Goal: Information Seeking & Learning: Learn about a topic

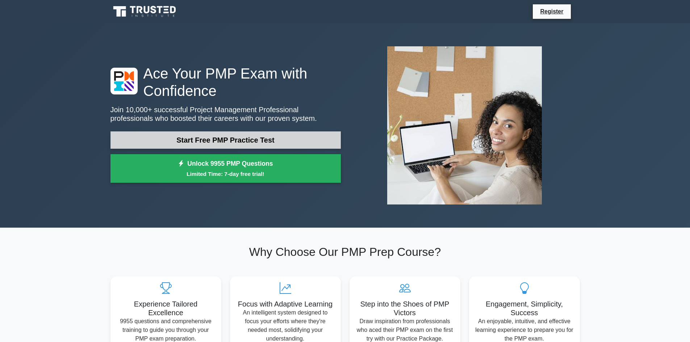
click at [228, 138] on link "Start Free PMP Practice Test" at bounding box center [225, 139] width 230 height 17
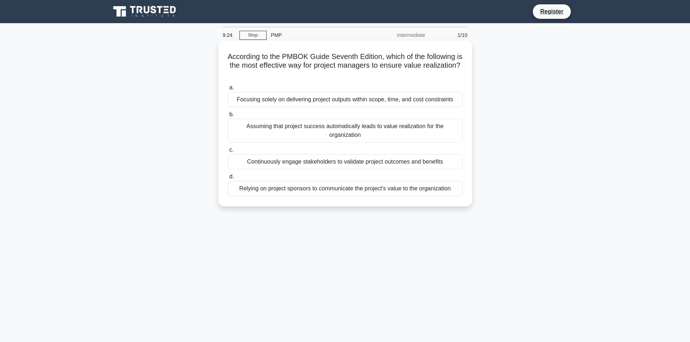
click at [382, 163] on div "Continuously engage stakeholders to validate project outcomes and benefits" at bounding box center [345, 161] width 235 height 15
click at [228, 152] on input "c. Continuously engage stakeholders to validate project outcomes and benefits" at bounding box center [228, 150] width 0 height 5
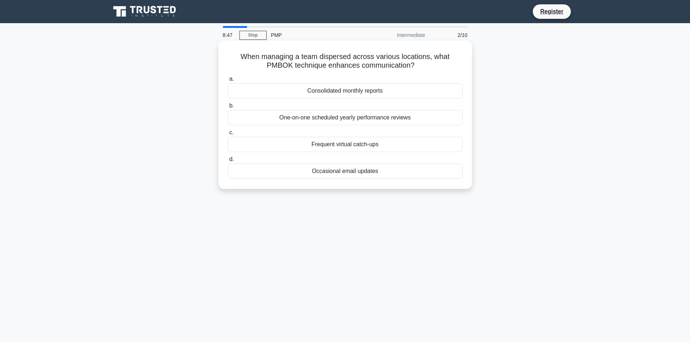
drag, startPoint x: 418, startPoint y: 67, endPoint x: 236, endPoint y: 58, distance: 182.7
click at [236, 58] on h5 "When managing a team dispersed across various locations, what PMBOK technique e…" at bounding box center [345, 61] width 236 height 18
copy h5 "When managing a team dispersed across various locations, what PMBOK technique e…"
click at [338, 145] on div "Frequent virtual catch-ups" at bounding box center [345, 144] width 235 height 15
click at [228, 135] on input "c. Frequent virtual catch-ups" at bounding box center [228, 132] width 0 height 5
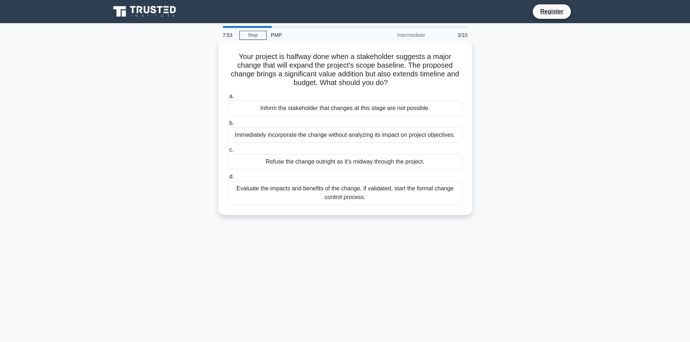
drag, startPoint x: 470, startPoint y: 194, endPoint x: 232, endPoint y: 60, distance: 273.2
click at [232, 60] on div "Your project is halfway done when a stakeholder suggests a major change that wi…" at bounding box center [344, 128] width 253 height 175
copy div "Your project is halfway done when a stakeholder suggests a major change that wi…"
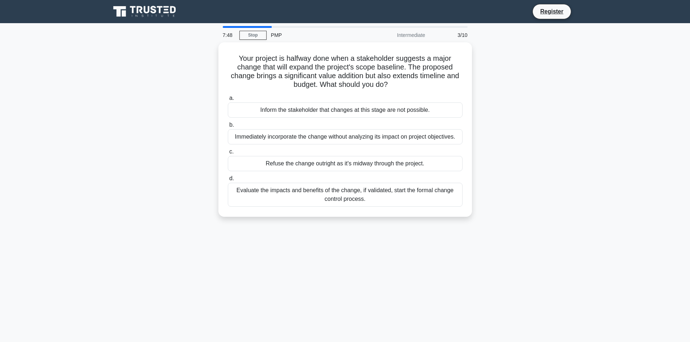
click at [578, 195] on div "Your project is halfway done when a stakeholder suggests a major change that wi…" at bounding box center [345, 133] width 478 height 183
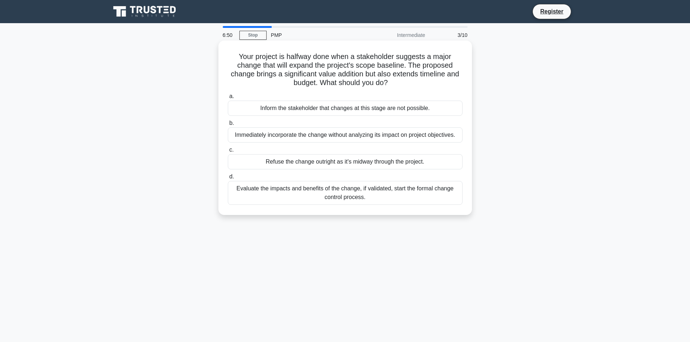
click at [336, 195] on div "Evaluate the impacts and benefits of the change, if validated, start the formal…" at bounding box center [345, 193] width 235 height 24
click at [228, 179] on input "d. Evaluate the impacts and benefits of the change, if validated, start the for…" at bounding box center [228, 177] width 0 height 5
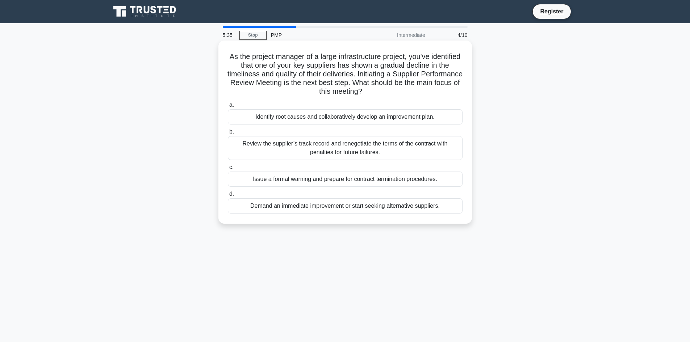
click at [368, 149] on div "Review the supplier’s track record and renegotiate the terms of the contract wi…" at bounding box center [345, 148] width 235 height 24
click at [228, 134] on input "b. Review the supplier’s track record and renegotiate the terms of the contract…" at bounding box center [228, 132] width 0 height 5
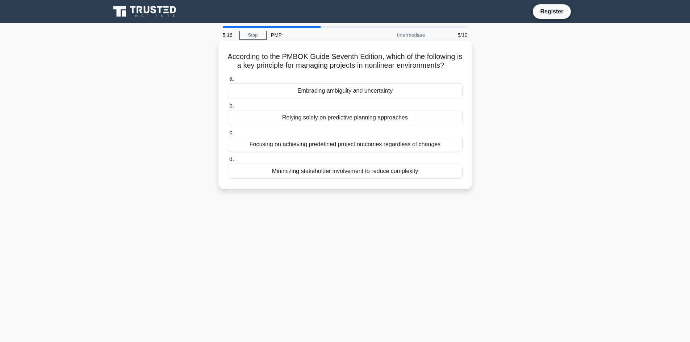
drag, startPoint x: 470, startPoint y: 180, endPoint x: 225, endPoint y: 60, distance: 272.9
click at [225, 60] on div "According to the PMBOK Guide Seventh Edition, which of the following is a key p…" at bounding box center [344, 115] width 253 height 148
copy div "According to the PMBOK Guide Seventh Edition, which of the following is a key p…"
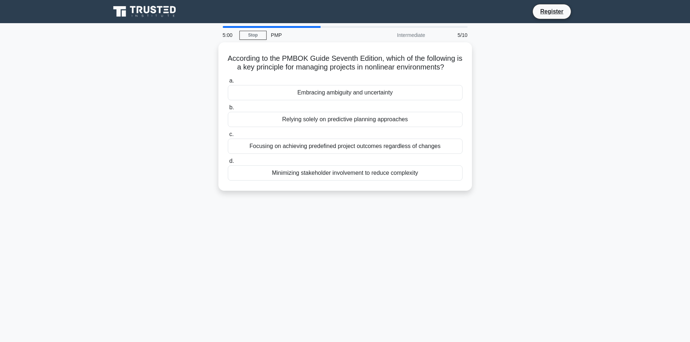
click at [572, 206] on div "5:00 Stop PMP Intermediate 5/10 According to the PMBOK Guide Seventh Edition, w…" at bounding box center [345, 207] width 478 height 362
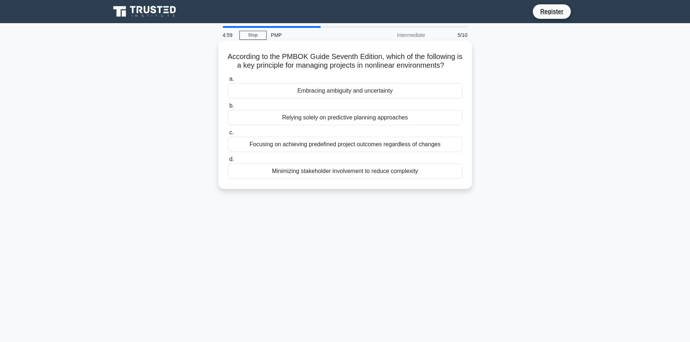
click at [335, 92] on div "Embracing ambiguity and uncertainty" at bounding box center [345, 90] width 235 height 15
click at [228, 81] on input "a. Embracing ambiguity and uncertainty" at bounding box center [228, 79] width 0 height 5
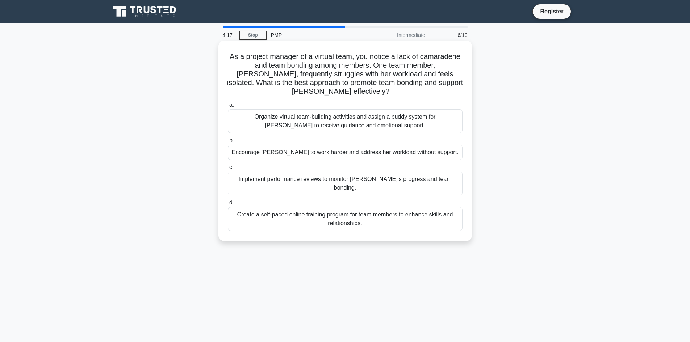
click at [320, 117] on div "Organize virtual team-building activities and assign a buddy system for Emma to…" at bounding box center [345, 121] width 235 height 24
click at [228, 108] on input "a. Organize virtual team-building activities and assign a buddy system for Emma…" at bounding box center [228, 105] width 0 height 5
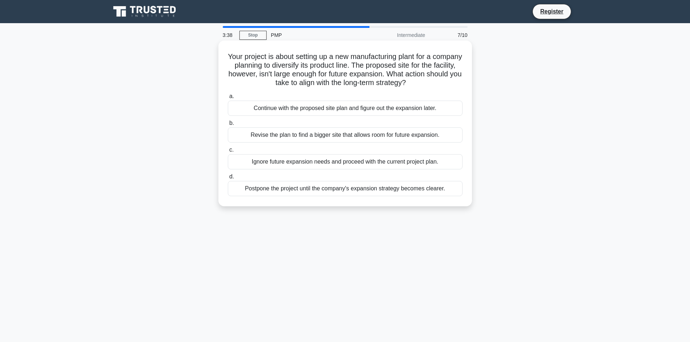
click at [376, 188] on div "Postpone the project until the company's expansion strategy becomes clearer." at bounding box center [345, 188] width 235 height 15
click at [228, 179] on input "d. Postpone the project until the company's expansion strategy becomes clearer." at bounding box center [228, 177] width 0 height 5
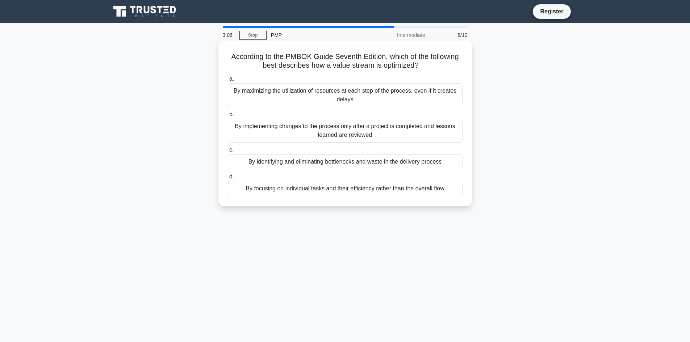
drag, startPoint x: 468, startPoint y: 190, endPoint x: 225, endPoint y: 60, distance: 275.2
click at [225, 60] on div "According to the PMBOK Guide Seventh Edition, which of the following best descr…" at bounding box center [345, 123] width 248 height 160
copy div "According to the PMBOK Guide Seventh Edition, which of the following best descr…"
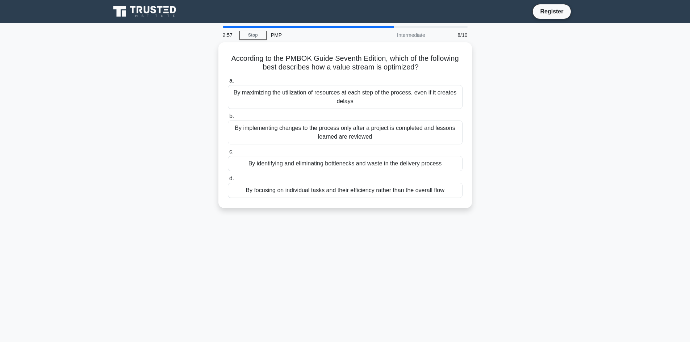
drag, startPoint x: 570, startPoint y: 242, endPoint x: 454, endPoint y: 215, distance: 119.2
click at [570, 242] on div "2:57 Stop PMP Intermediate 8/10 According to the PMBOK Guide Seventh Edition, w…" at bounding box center [345, 207] width 478 height 362
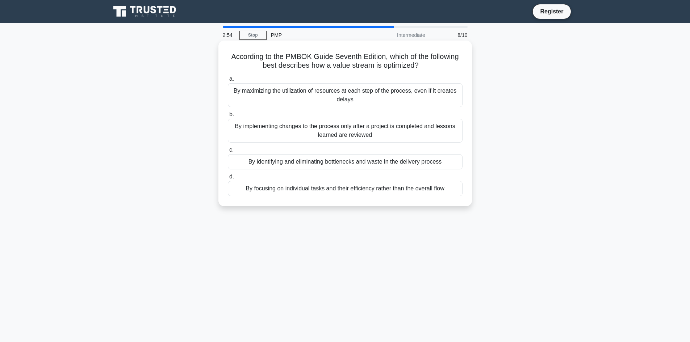
click at [382, 161] on div "By identifying and eliminating bottlenecks and waste in the delivery process" at bounding box center [345, 161] width 235 height 15
click at [228, 152] on input "c. By identifying and eliminating bottlenecks and waste in the delivery process" at bounding box center [228, 150] width 0 height 5
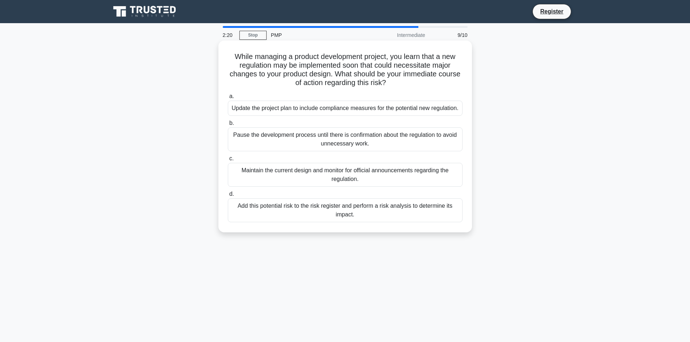
click at [412, 218] on div "Add this potential risk to the risk register and perform a risk analysis to det…" at bounding box center [345, 210] width 235 height 24
click at [228, 197] on input "d. Add this potential risk to the risk register and perform a risk analysis to …" at bounding box center [228, 194] width 0 height 5
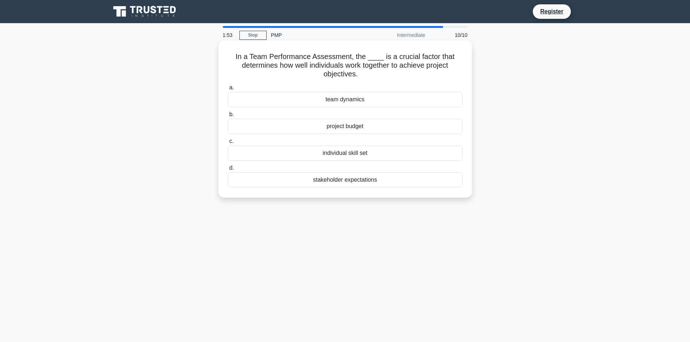
drag, startPoint x: 467, startPoint y: 189, endPoint x: 231, endPoint y: 56, distance: 270.7
click at [231, 56] on div "In a Team Performance Assessment, the ____ is a crucial factor that determines …" at bounding box center [345, 118] width 248 height 151
copy div "In a Team Performance Assessment, the ____ is a crucial factor that determines …"
click at [572, 316] on div "1:40 Stop PMP Intermediate 10/10 In a Team Performance Assessment, the ____ is …" at bounding box center [345, 207] width 478 height 362
click at [340, 98] on div "team dynamics" at bounding box center [345, 99] width 235 height 15
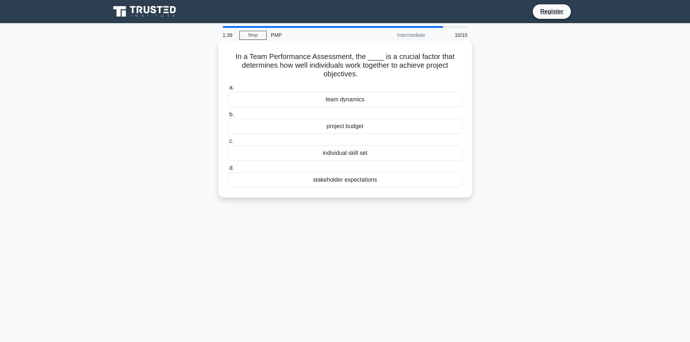
click at [228, 90] on input "a. team dynamics" at bounding box center [228, 87] width 0 height 5
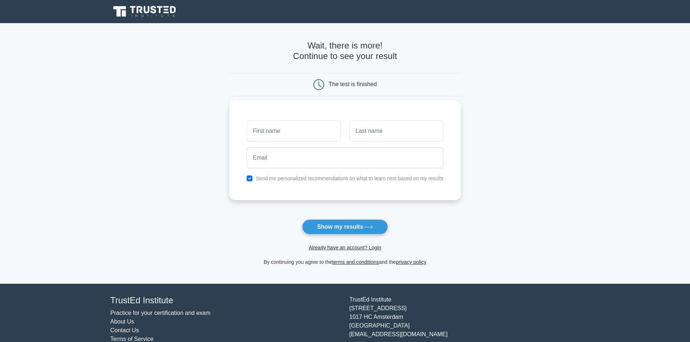
click at [259, 180] on label "Send me personalized recommendations on what to learn next based on my results" at bounding box center [350, 179] width 188 height 6
click at [271, 135] on input "text" at bounding box center [294, 131] width 94 height 21
type input "anvith"
click at [362, 131] on input "text" at bounding box center [396, 131] width 94 height 21
type input "k m"
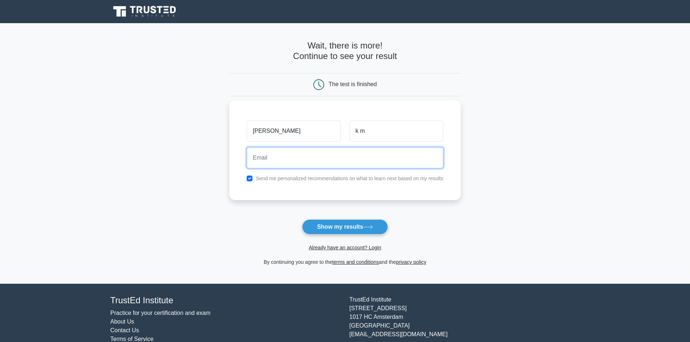
click at [311, 165] on input "email" at bounding box center [345, 157] width 197 height 21
type input "anvithgowda95@gmail.com"
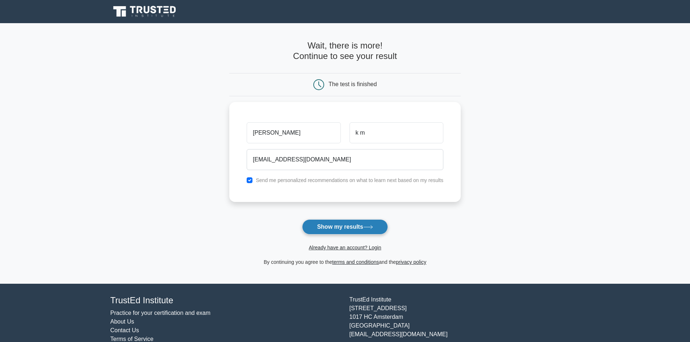
click at [341, 228] on button "Show my results" at bounding box center [344, 226] width 85 height 15
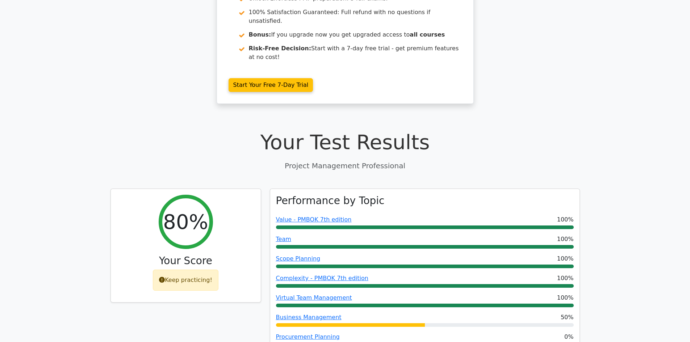
scroll to position [145, 0]
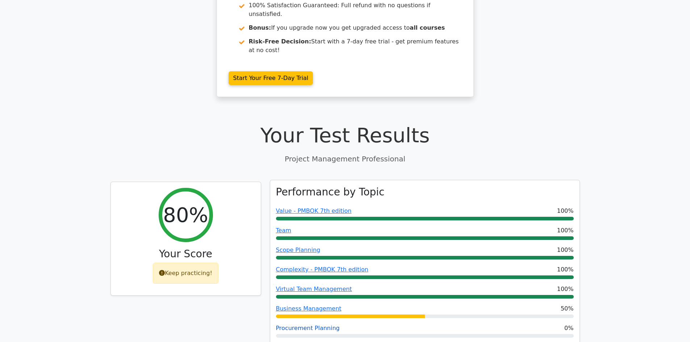
click at [312, 325] on link "Procurement Planning" at bounding box center [308, 328] width 64 height 7
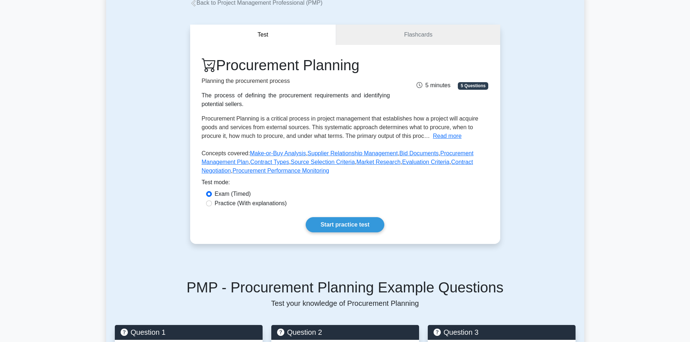
scroll to position [36, 0]
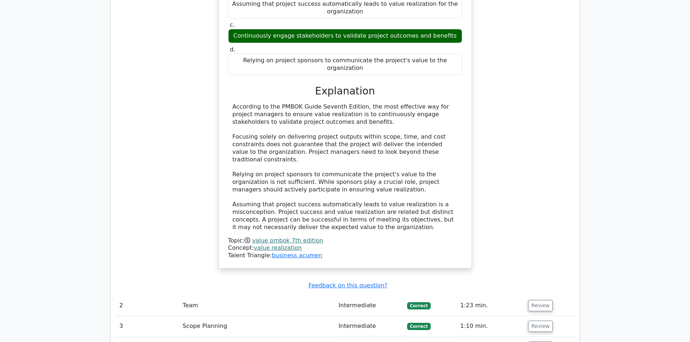
scroll to position [797, 0]
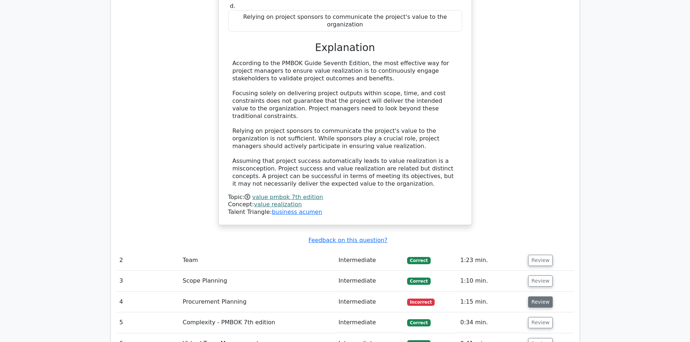
click at [537, 297] on button "Review" at bounding box center [540, 302] width 25 height 11
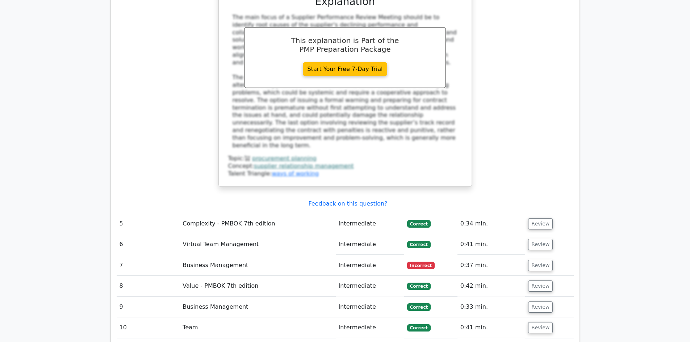
scroll to position [1303, 0]
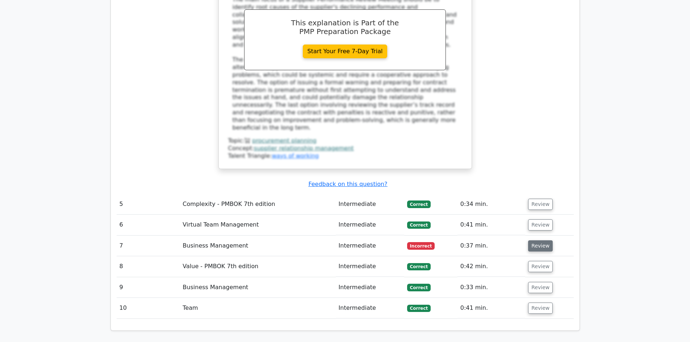
click at [538, 240] on button "Review" at bounding box center [540, 245] width 25 height 11
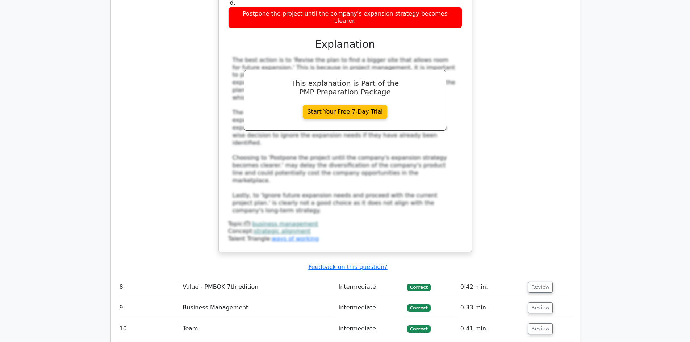
scroll to position [1693, 0]
